Goal: Check status: Check status

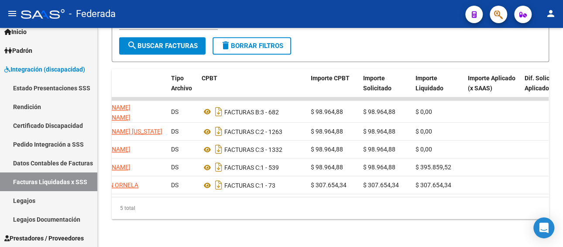
scroll to position [47, 0]
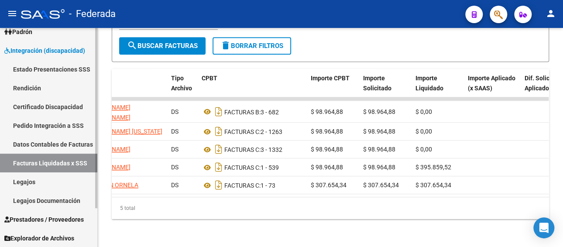
click at [45, 222] on span "Prestadores / Proveedores" at bounding box center [43, 220] width 79 height 10
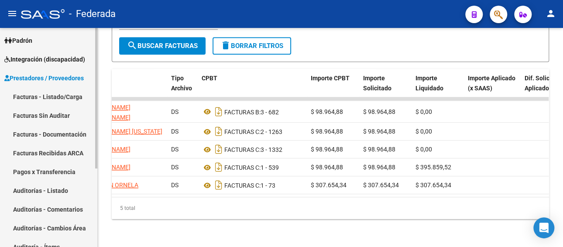
scroll to position [35, 0]
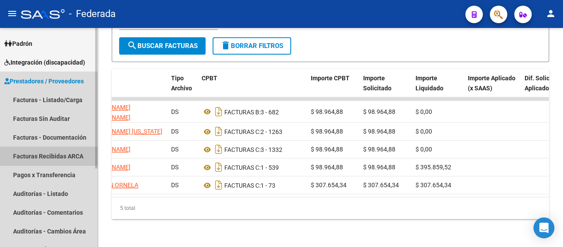
click at [63, 153] on link "Facturas Recibidas ARCA" at bounding box center [48, 156] width 97 height 19
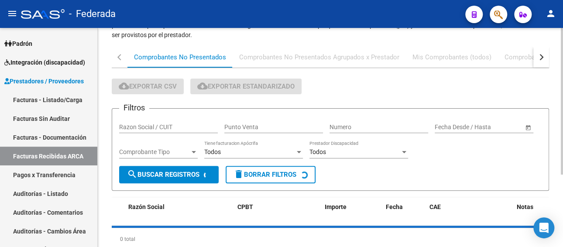
scroll to position [87, 0]
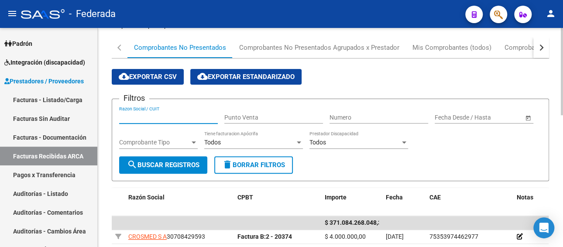
click at [176, 116] on input "Razon Social / CUIT" at bounding box center [168, 117] width 99 height 7
paste input "23-24109754-4"
type input "23-24109754-4"
click at [174, 177] on form "Filtros 23-24109754-4 Razon Social / CUIT Punto Venta Numero Fecha inicio – Fec…" at bounding box center [330, 140] width 437 height 82
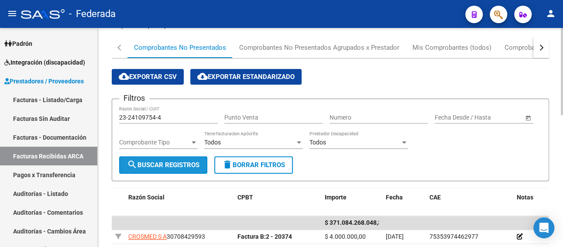
click at [175, 169] on button "search Buscar Registros" at bounding box center [163, 164] width 88 height 17
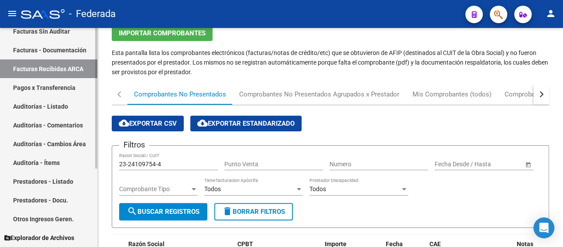
scroll to position [0, 0]
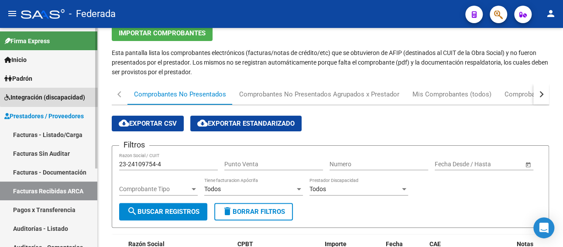
click at [58, 92] on link "Integración (discapacidad)" at bounding box center [48, 97] width 97 height 19
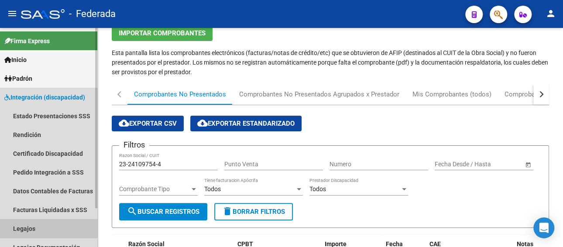
click at [28, 227] on link "Legajos" at bounding box center [48, 228] width 97 height 19
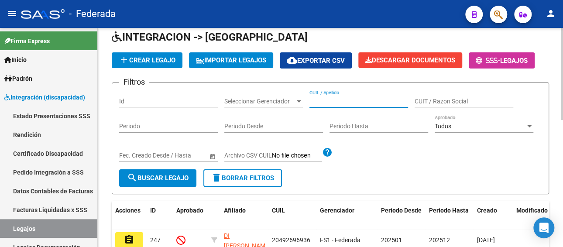
click at [355, 101] on input "CUIL / Apellido" at bounding box center [358, 101] width 99 height 7
paste input "20438035371"
type input "20438035371"
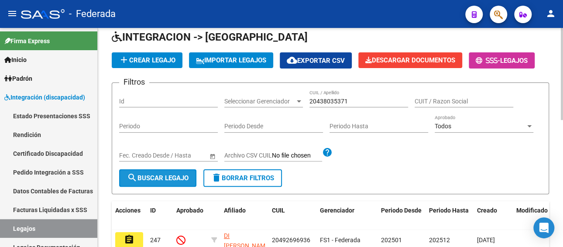
click at [173, 178] on span "search Buscar Legajo" at bounding box center [158, 178] width 62 height 8
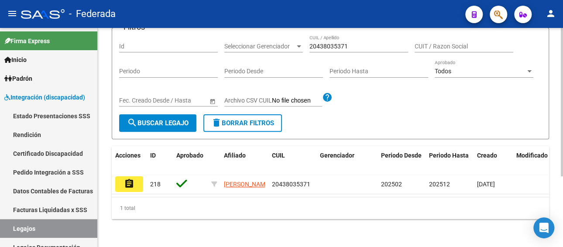
scroll to position [104, 0]
click at [61, 211] on link "Facturas Liquidadas x SSS" at bounding box center [48, 209] width 97 height 19
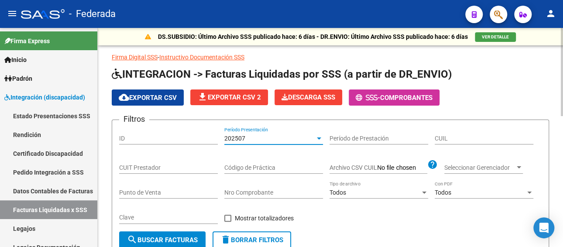
click at [271, 140] on div "202507" at bounding box center [269, 138] width 91 height 7
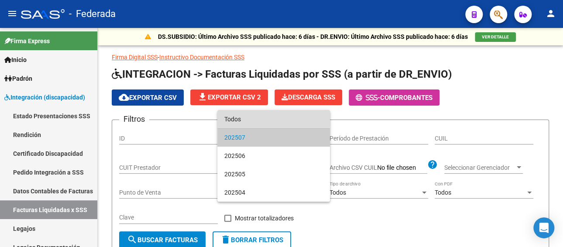
click at [264, 117] on span "Todos" at bounding box center [273, 119] width 99 height 18
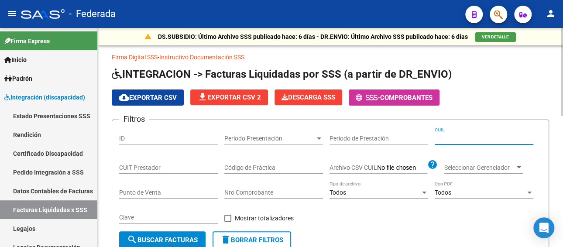
click at [465, 138] on input "CUIL" at bounding box center [484, 138] width 99 height 7
paste input "20-43803537-1"
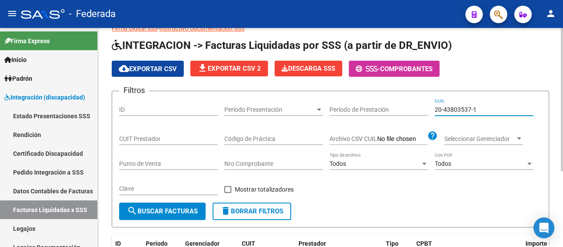
scroll to position [116, 0]
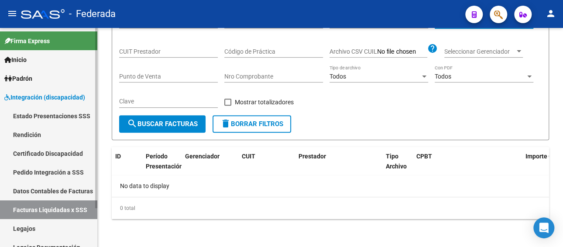
type input "20-43803537-1"
click at [61, 172] on link "Pedido Integración a SSS" at bounding box center [48, 172] width 97 height 19
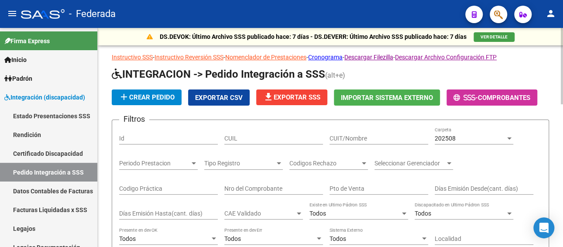
click at [446, 140] on span "202508" at bounding box center [445, 138] width 21 height 7
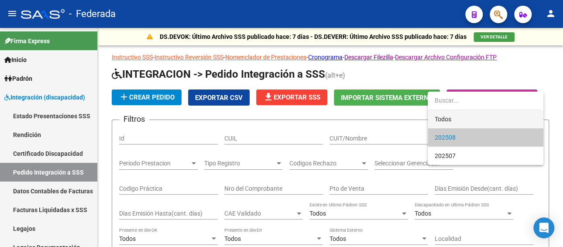
click at [447, 118] on span "Todos" at bounding box center [486, 119] width 102 height 18
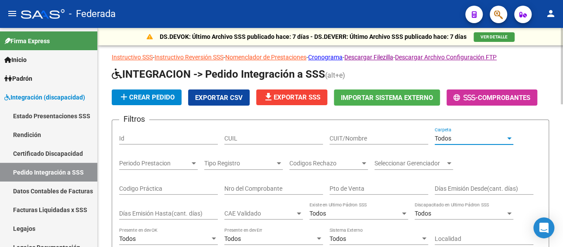
click at [261, 139] on input "CUIL" at bounding box center [273, 138] width 99 height 7
paste input "20438035371"
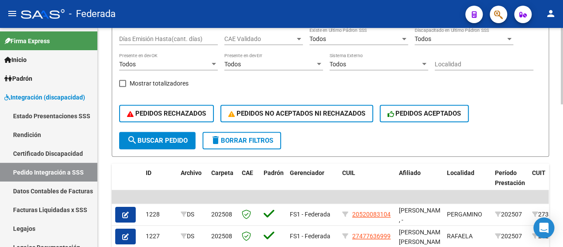
type input "20438035370"
click at [167, 143] on span "search Buscar Pedido" at bounding box center [157, 141] width 61 height 8
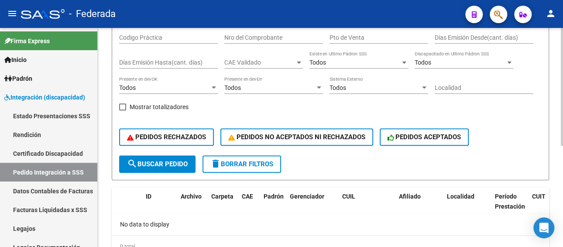
scroll to position [131, 0]
